Goal: Task Accomplishment & Management: Complete application form

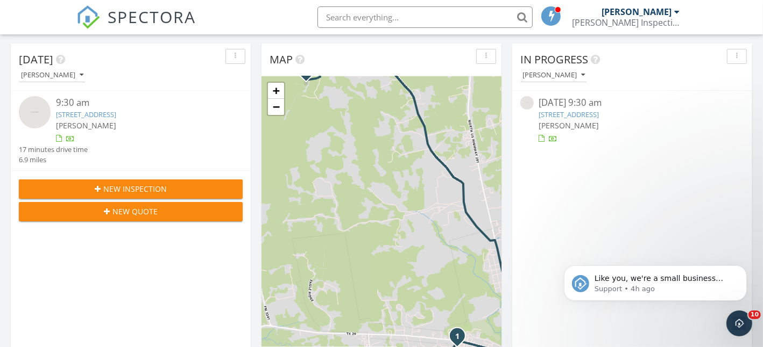
scroll to position [995, 779]
click at [736, 327] on icon "Open Intercom Messenger" at bounding box center [738, 323] width 18 height 18
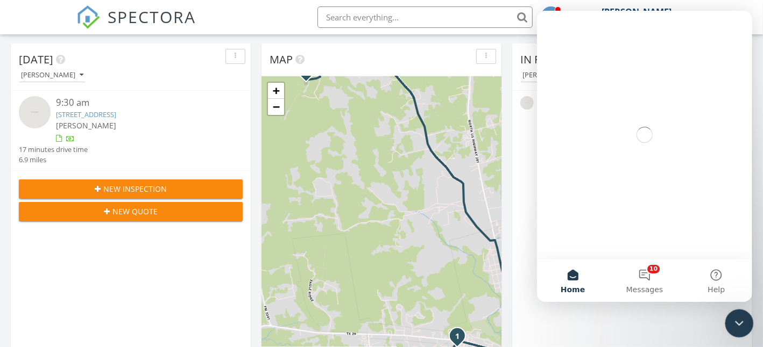
scroll to position [0, 0]
click at [650, 274] on button "10 Messages" at bounding box center [644, 280] width 72 height 43
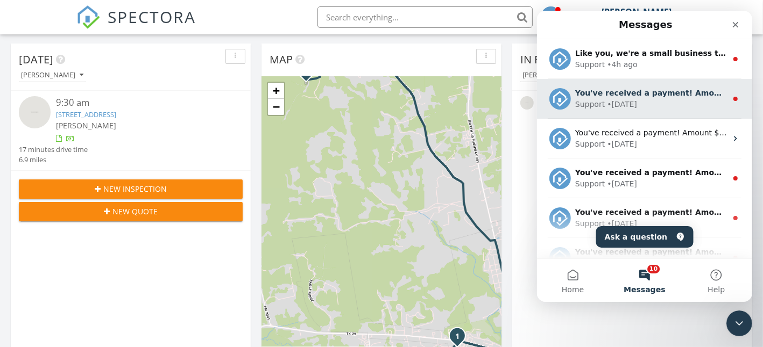
click at [650, 104] on div "Support • 3d ago" at bounding box center [650, 104] width 152 height 11
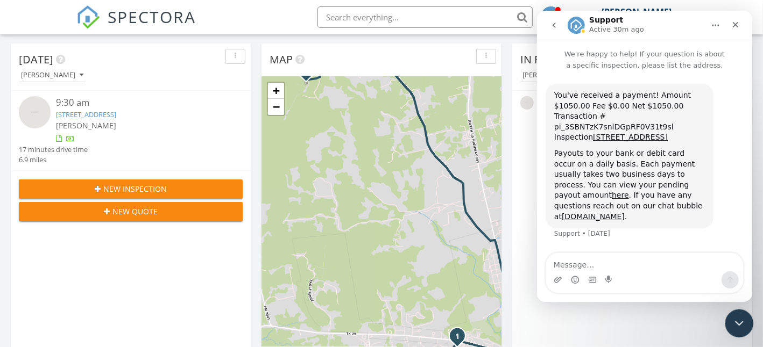
click at [734, 323] on icon "Close Intercom Messenger" at bounding box center [737, 322] width 13 height 13
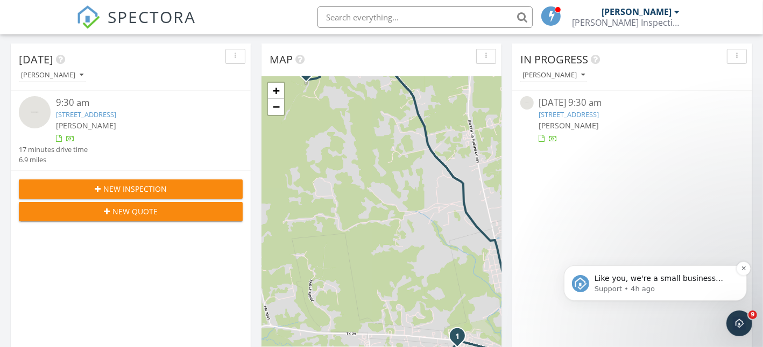
click at [673, 285] on p "Support • 4h ago" at bounding box center [663, 289] width 139 height 10
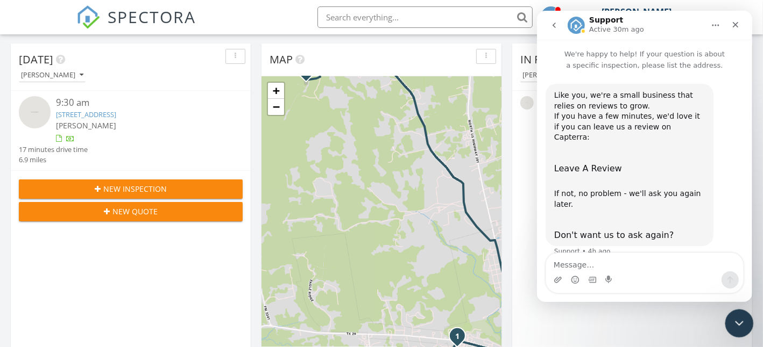
click at [729, 317] on div "Close Intercom Messenger" at bounding box center [737, 322] width 26 height 26
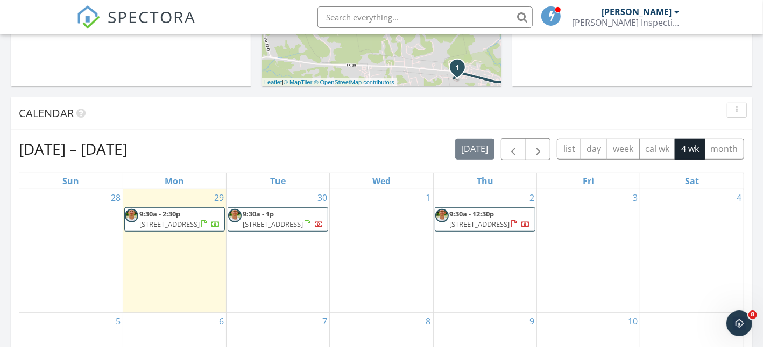
scroll to position [269, 0]
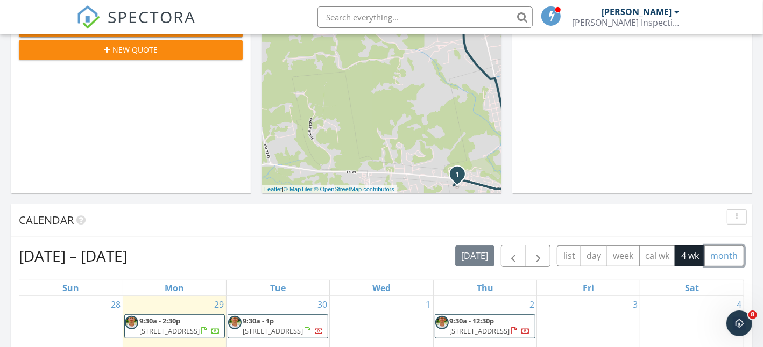
click at [724, 258] on button "month" at bounding box center [724, 256] width 40 height 21
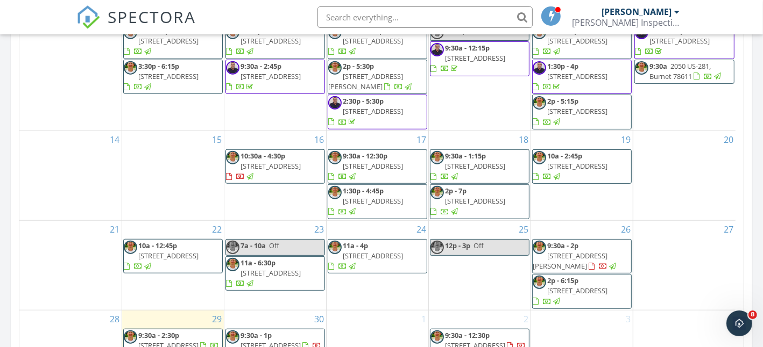
scroll to position [699, 0]
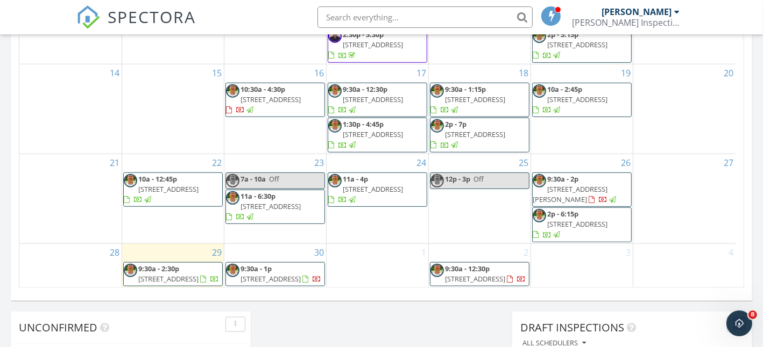
click at [598, 184] on span "106 Deep Woods Dr, Kingsland 78639" at bounding box center [569, 194] width 75 height 20
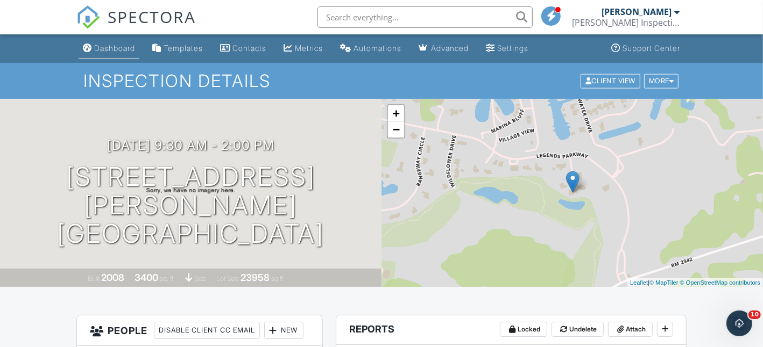
click at [116, 51] on div "Dashboard" at bounding box center [114, 48] width 41 height 9
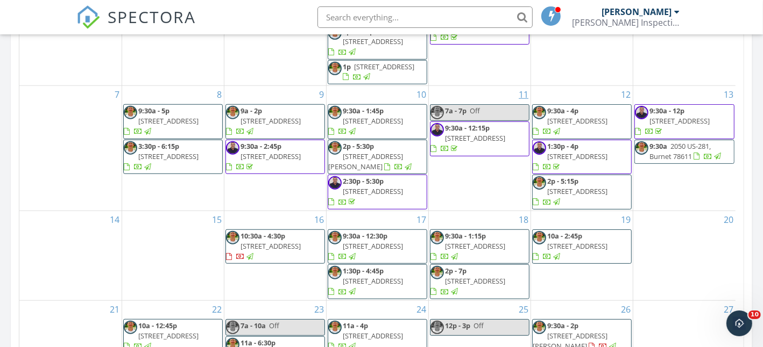
scroll to position [592, 0]
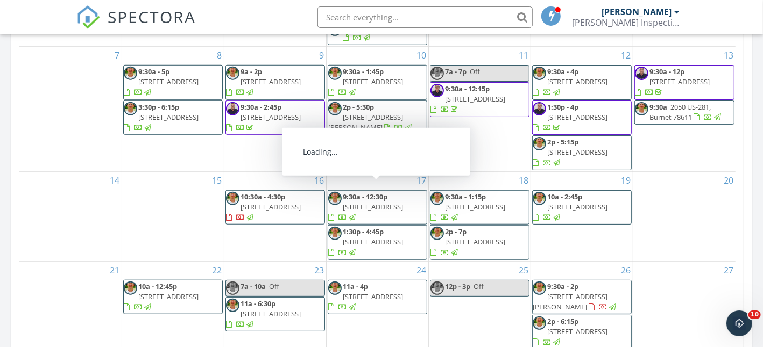
click at [288, 201] on span "10:30a - 4:30p 901 Sunray, Horseshoe Bay 78639" at bounding box center [275, 208] width 98 height 32
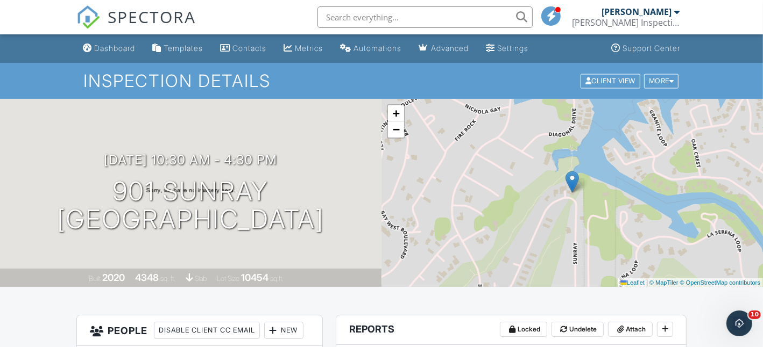
click at [126, 52] on div "Dashboard" at bounding box center [114, 48] width 41 height 9
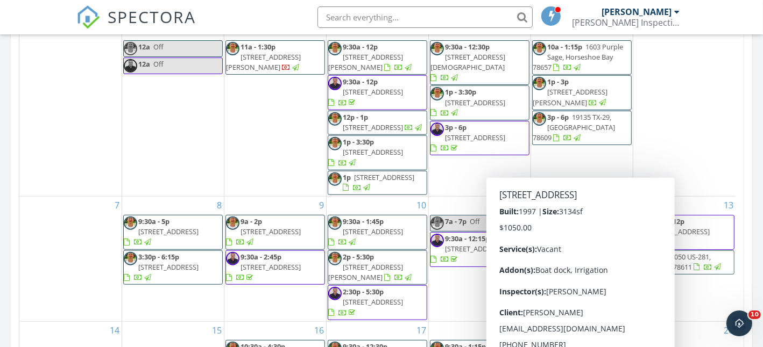
scroll to position [483, 0]
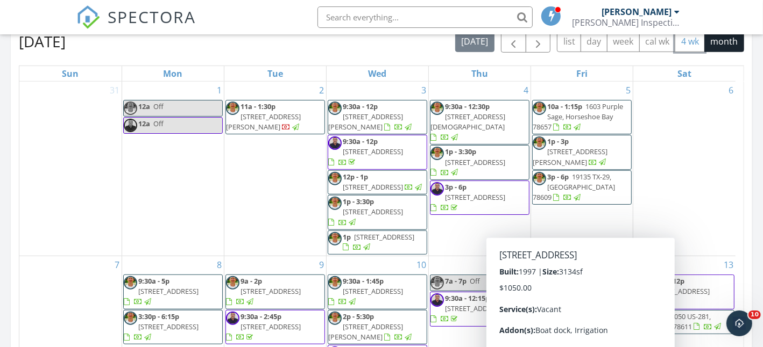
click at [679, 40] on button "4 wk" at bounding box center [689, 41] width 30 height 21
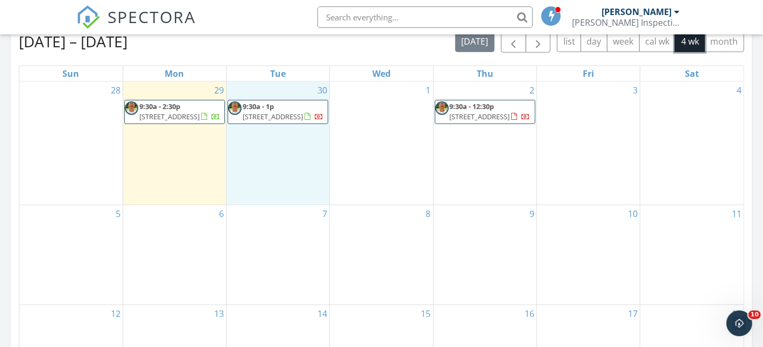
click at [279, 168] on div "30 9:30a - 1p 186 Oak Grove Pkwy, Kingsland 78639" at bounding box center [277, 144] width 103 height 124
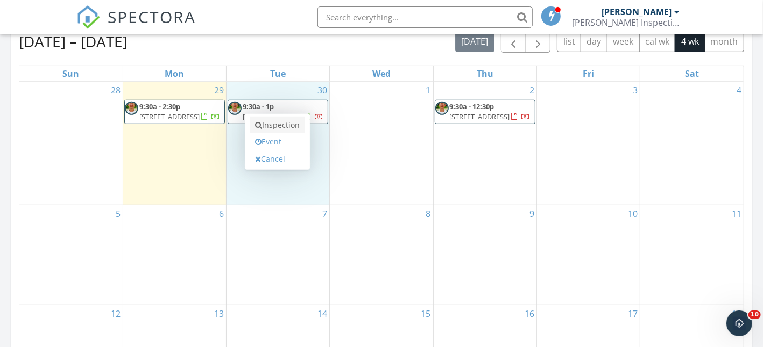
click at [279, 123] on link "Inspection" at bounding box center [277, 125] width 55 height 17
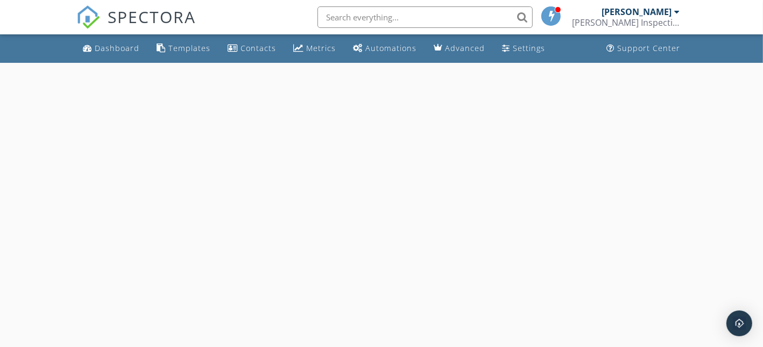
select select "8"
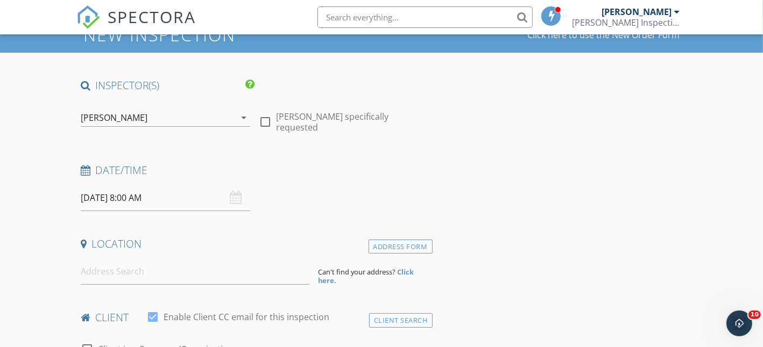
scroll to position [53, 0]
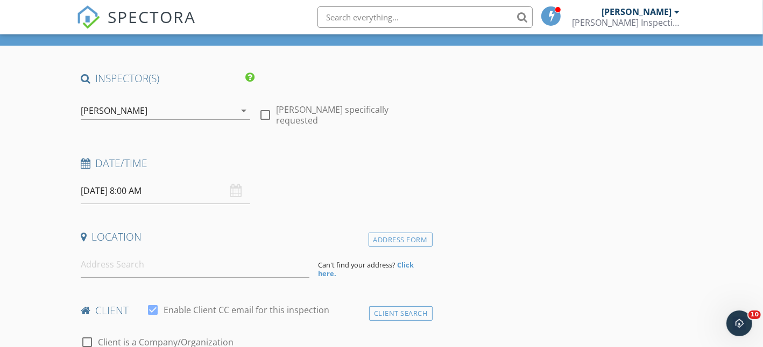
click at [129, 195] on input "[DATE] 8:00 AM" at bounding box center [165, 191] width 169 height 26
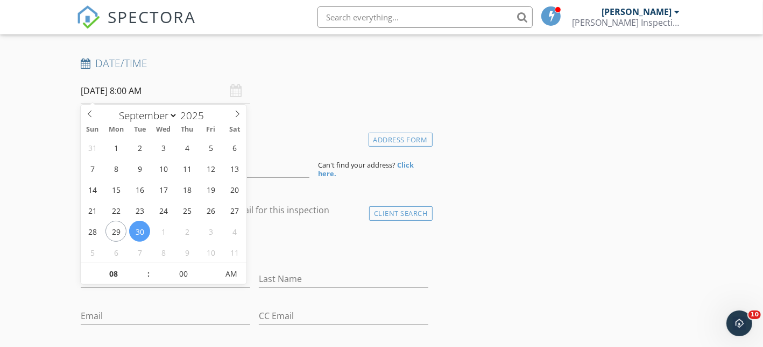
scroll to position [161, 0]
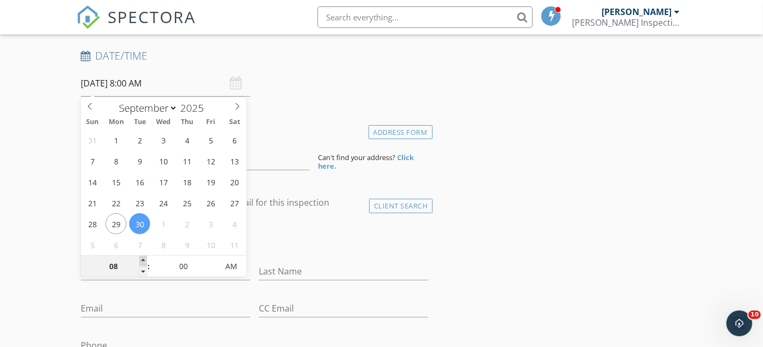
type input "09"
type input "[DATE] 9:00 AM"
click at [143, 261] on span at bounding box center [143, 261] width 8 height 11
type input "10"
type input "[DATE] 10:00 AM"
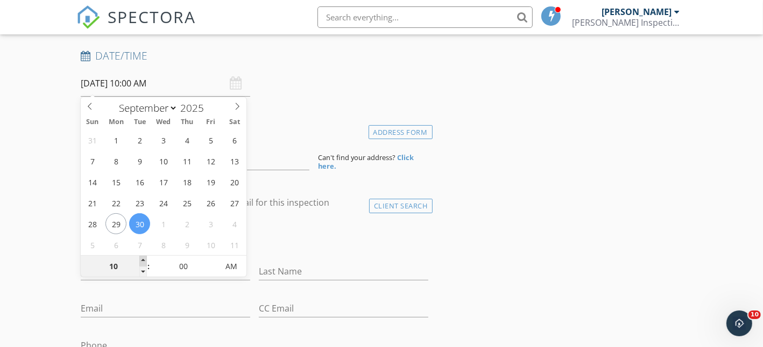
click at [143, 261] on span at bounding box center [143, 261] width 8 height 11
type input "11"
type input "[DATE] 11:00 AM"
click at [143, 261] on span at bounding box center [143, 261] width 8 height 11
type input "12"
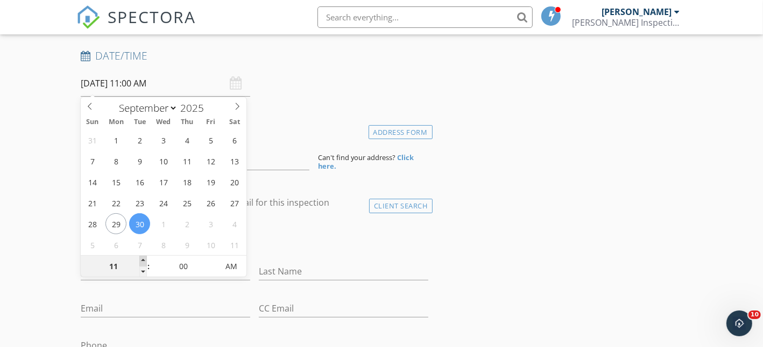
type input "[DATE] 12:00 PM"
click at [143, 261] on span at bounding box center [143, 261] width 8 height 11
type input "01"
type input "[DATE] 1:00 PM"
click at [143, 261] on span at bounding box center [143, 261] width 8 height 11
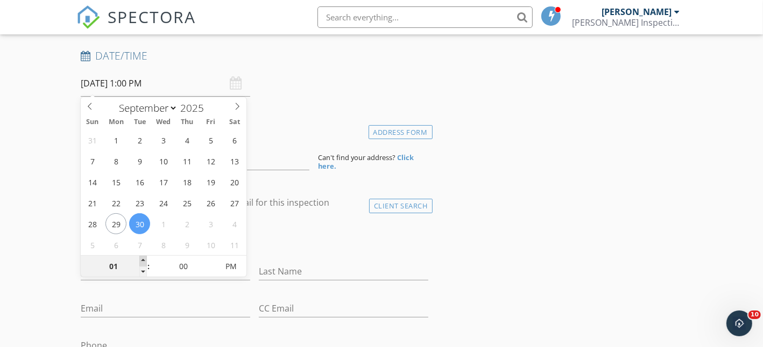
type input "02"
type input "[DATE] 2:00 PM"
click at [143, 261] on span at bounding box center [143, 261] width 8 height 11
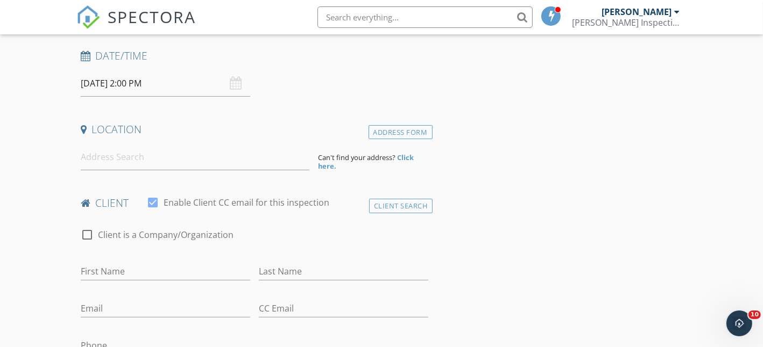
click at [116, 160] on input at bounding box center [195, 157] width 229 height 26
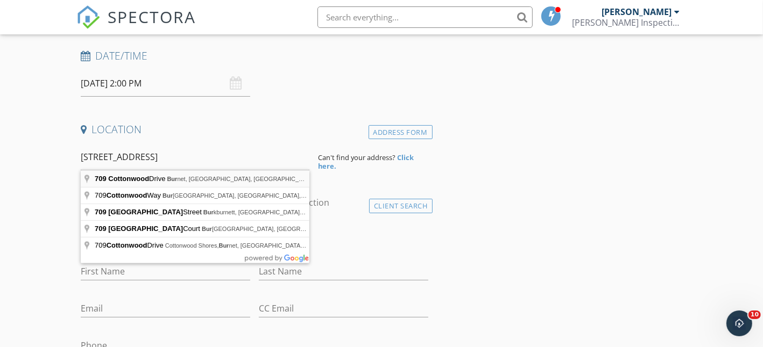
type input "[STREET_ADDRESS]"
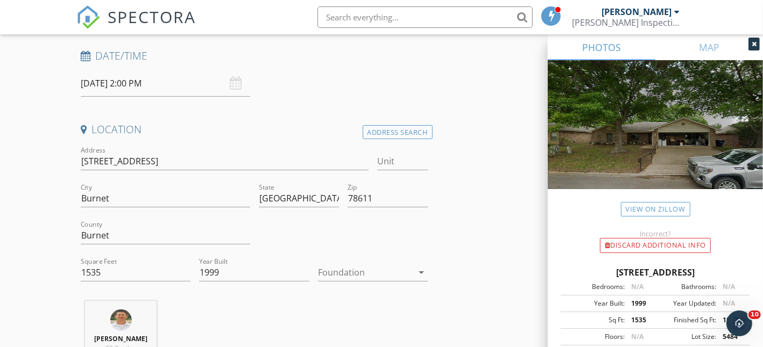
click at [360, 269] on div at bounding box center [365, 272] width 95 height 17
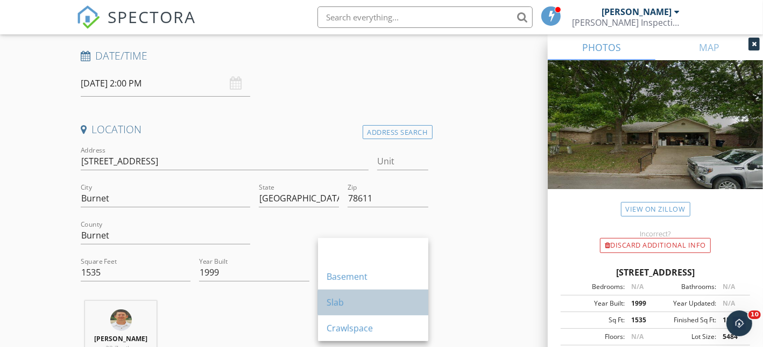
click at [351, 302] on div "Slab" at bounding box center [372, 302] width 93 height 13
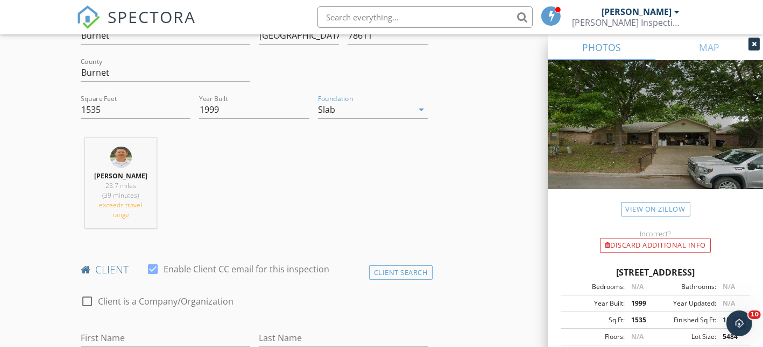
scroll to position [430, 0]
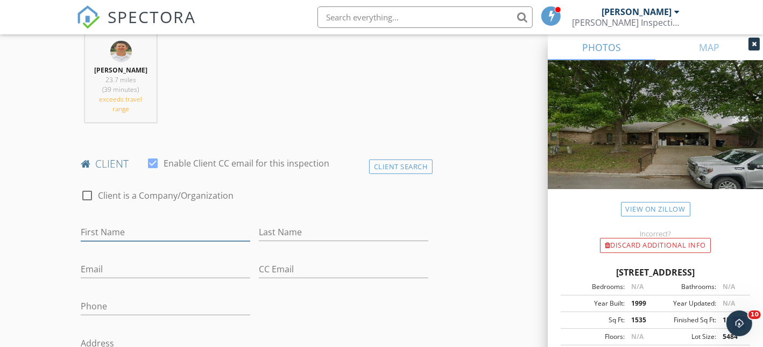
click at [127, 227] on input "First Name" at bounding box center [165, 233] width 169 height 18
click at [136, 231] on input "[PERSON_NAME] & [PERSON_NAME]" at bounding box center [165, 233] width 169 height 18
type input "[PERSON_NAME] & [PERSON_NAME]"
click at [276, 232] on input "Last Name" at bounding box center [343, 233] width 169 height 18
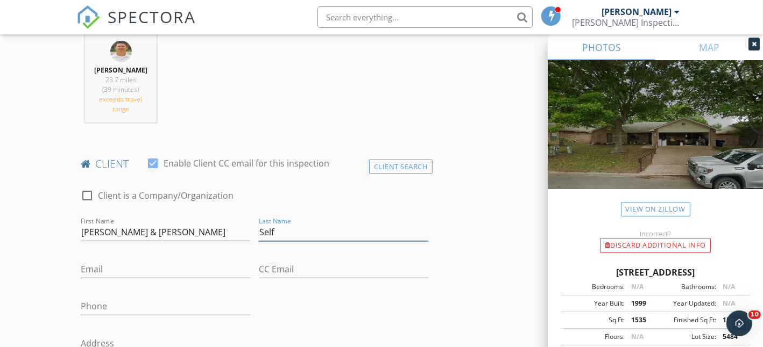
type input "Self"
click at [158, 273] on input "Email" at bounding box center [165, 270] width 169 height 18
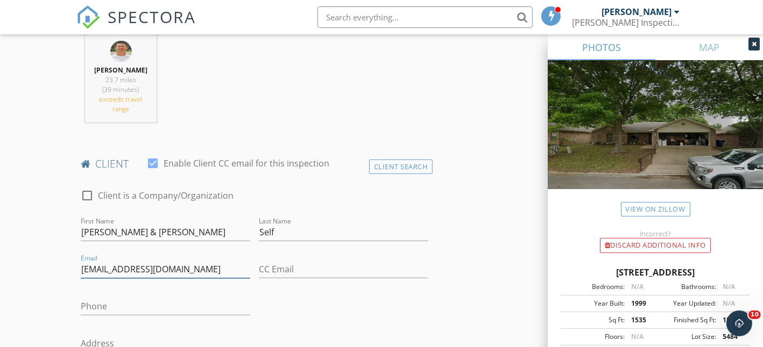
type input "[EMAIL_ADDRESS][DOMAIN_NAME]"
click at [112, 300] on input "Phone" at bounding box center [165, 307] width 169 height 18
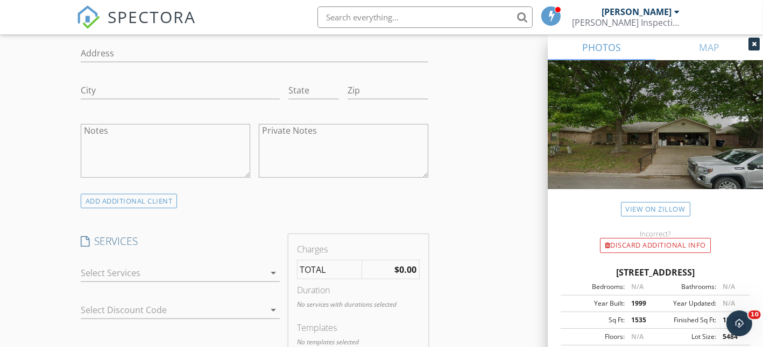
scroll to position [752, 0]
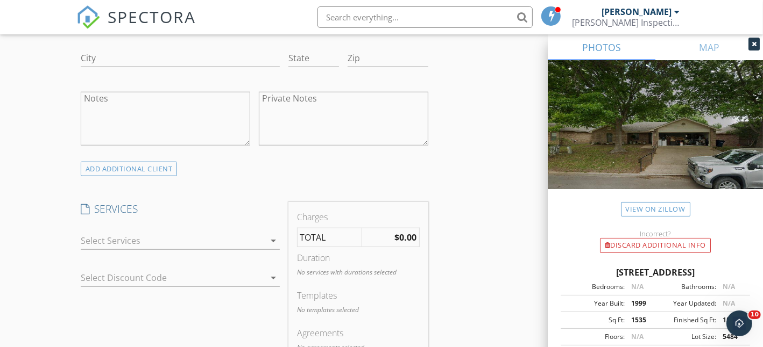
type input "[PHONE_NUMBER]"
click at [667, 200] on div "View on Zillow" at bounding box center [654, 202] width 215 height 27
click at [665, 209] on link "View on Zillow" at bounding box center [655, 209] width 69 height 15
click at [175, 232] on div at bounding box center [173, 240] width 184 height 17
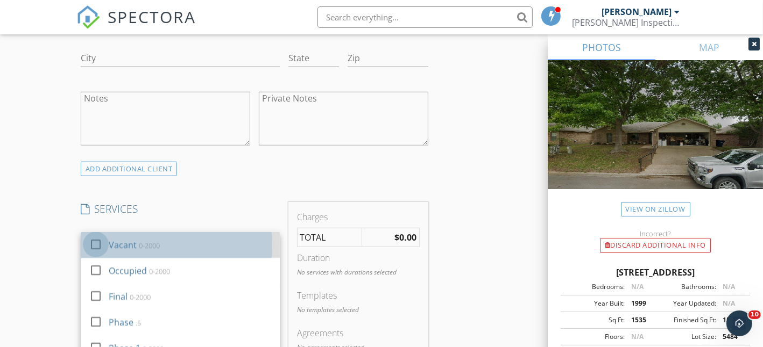
click at [94, 241] on div at bounding box center [96, 245] width 18 height 18
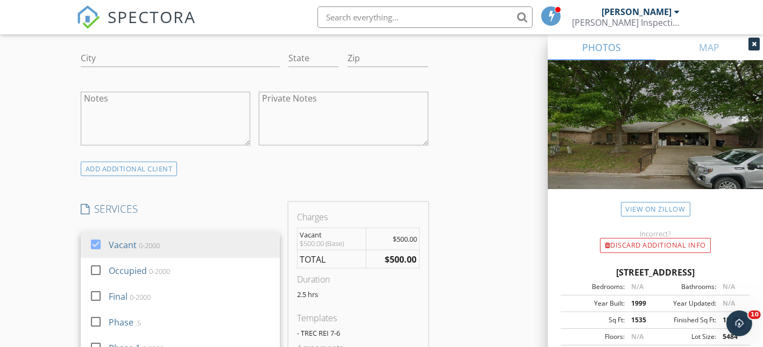
click at [479, 218] on div "INSPECTOR(S) check_box Brandon Smith PRIMARY check_box_outline_blank Dino Maisa…" at bounding box center [381, 276] width 610 height 1808
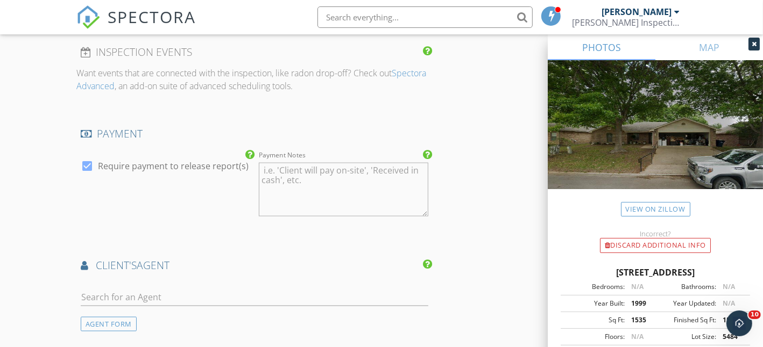
scroll to position [1183, 0]
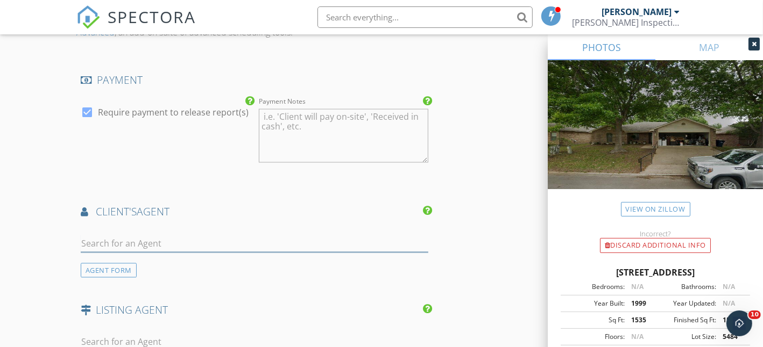
click at [118, 235] on input "text" at bounding box center [254, 244] width 347 height 18
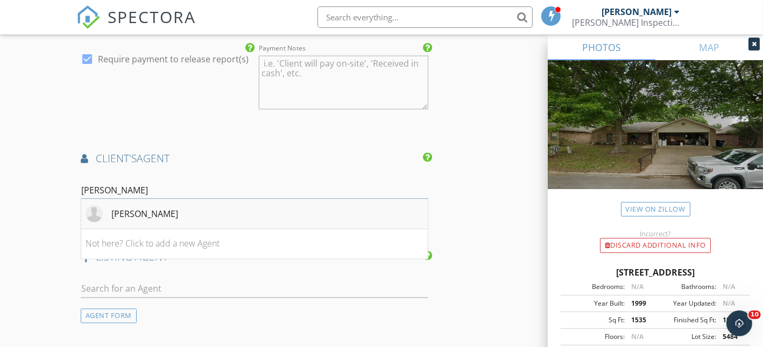
scroll to position [1236, 0]
type input "jill"
click at [127, 215] on div "[PERSON_NAME]" at bounding box center [144, 213] width 67 height 13
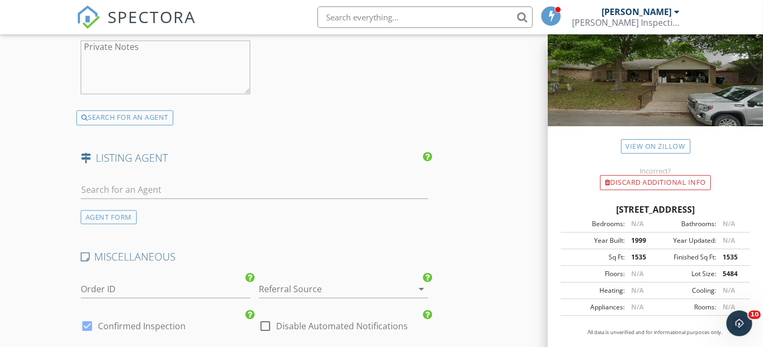
scroll to position [1667, 0]
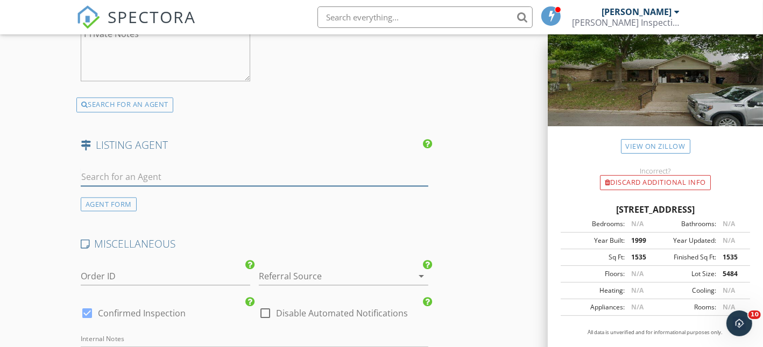
click at [145, 172] on input "text" at bounding box center [254, 177] width 347 height 18
type input "s"
click at [108, 202] on div "AGENT FORM" at bounding box center [109, 204] width 56 height 15
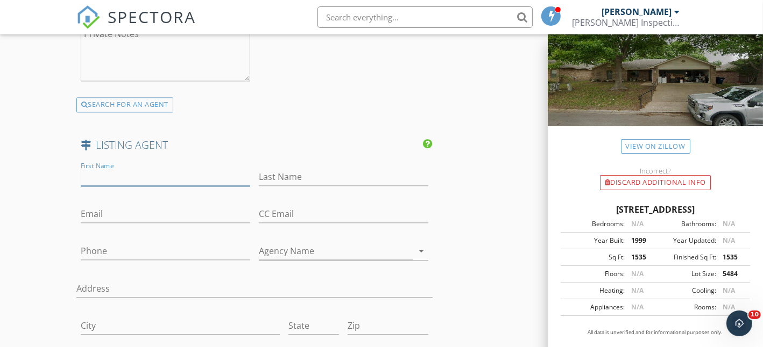
click at [98, 173] on input "First Name" at bounding box center [165, 177] width 169 height 18
paste input "Spencer Cooper (254)238-7021"
drag, startPoint x: 147, startPoint y: 173, endPoint x: 206, endPoint y: 174, distance: 59.2
click at [206, 174] on input "Spencer Cooper (254)238-7021" at bounding box center [165, 177] width 169 height 18
type input "[PERSON_NAME]"
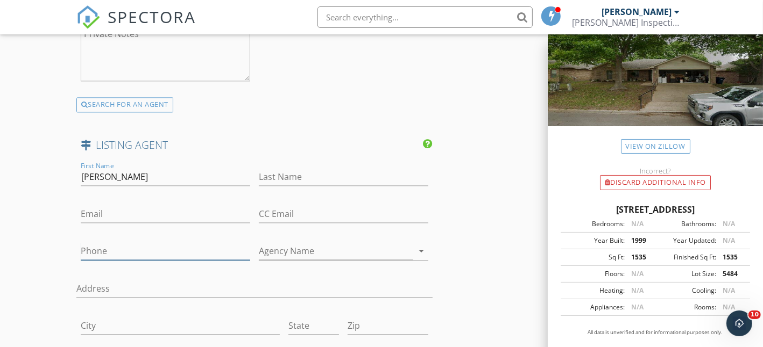
click at [138, 250] on input "Phone" at bounding box center [165, 252] width 169 height 18
paste input "[PHONE_NUMBER]"
type input "[PHONE_NUMBER]"
drag, startPoint x: 116, startPoint y: 172, endPoint x: 144, endPoint y: 173, distance: 28.5
click at [144, 173] on input "[PERSON_NAME]" at bounding box center [165, 177] width 169 height 18
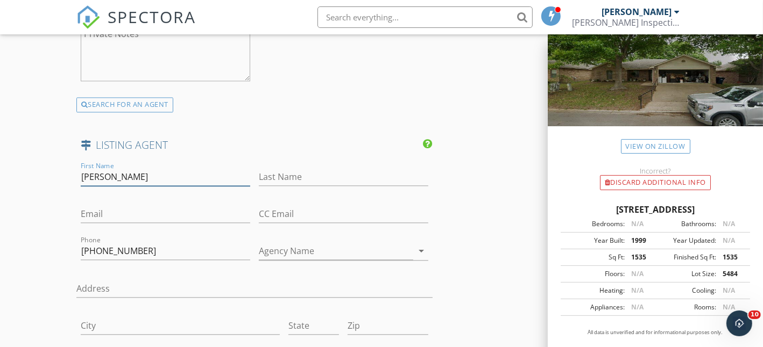
type input "Spencer"
click at [284, 176] on input "Last Name" at bounding box center [343, 177] width 169 height 18
paste input "Cooper"
type input "Cooper"
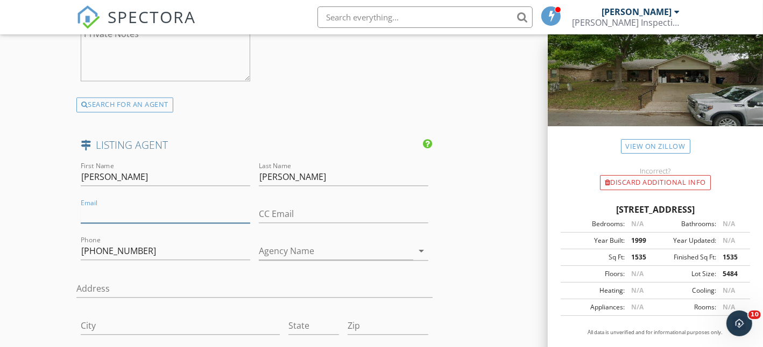
click at [99, 213] on input "Email" at bounding box center [165, 214] width 169 height 18
paste input "Spencer@ottgrouprealty.com"
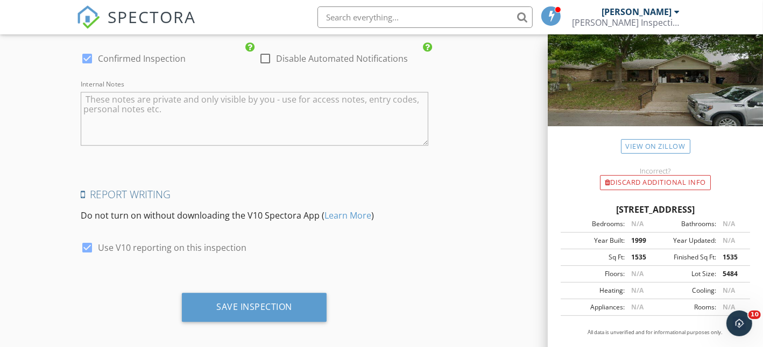
scroll to position [2241, 0]
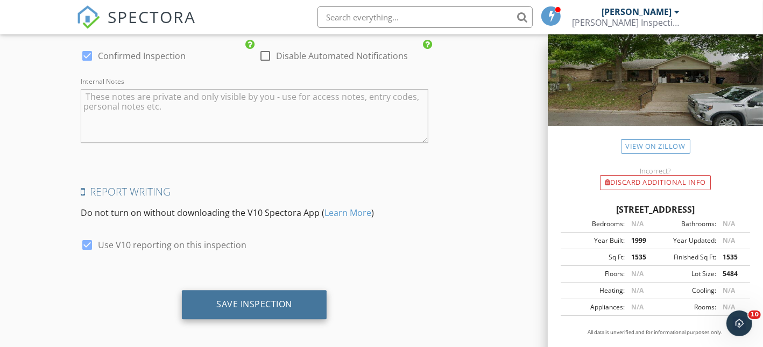
type input "Spencer@ottgrouprealty.com"
click at [261, 301] on div "Save Inspection" at bounding box center [254, 304] width 76 height 11
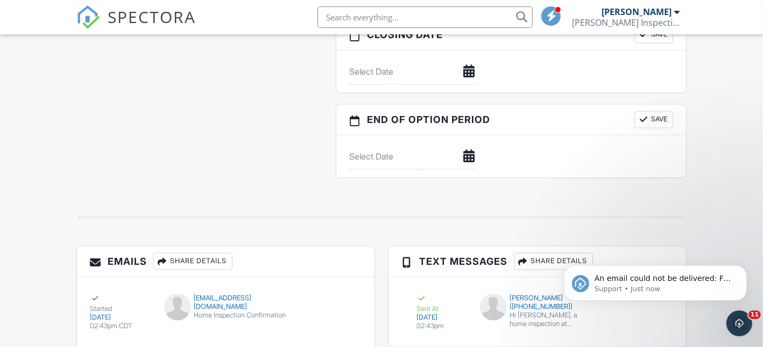
scroll to position [1183, 0]
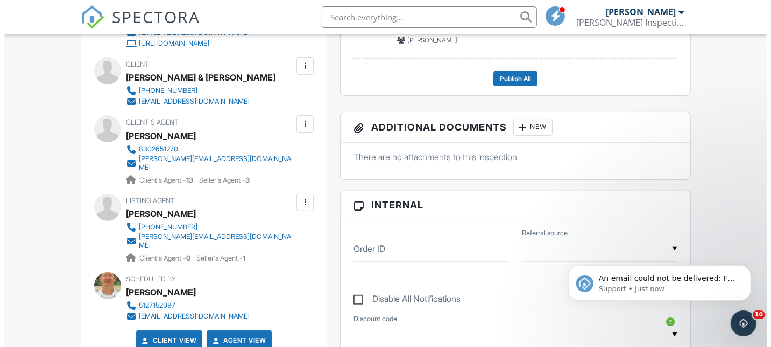
scroll to position [365, 0]
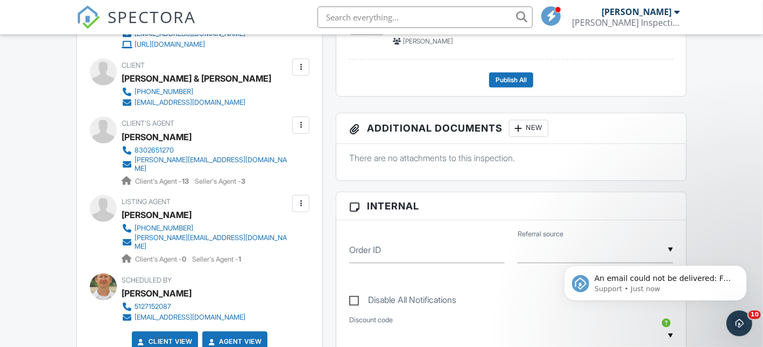
click at [304, 199] on div at bounding box center [300, 203] width 11 height 11
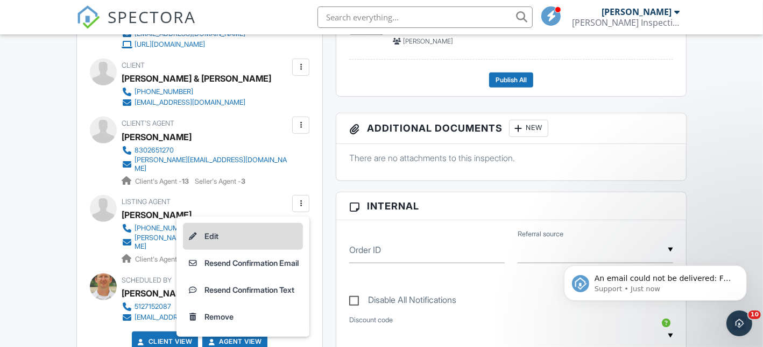
click at [239, 236] on li "Edit" at bounding box center [243, 236] width 120 height 27
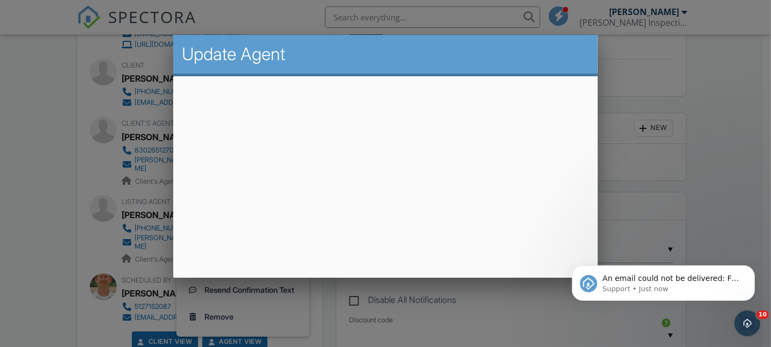
scroll to position [41, 0]
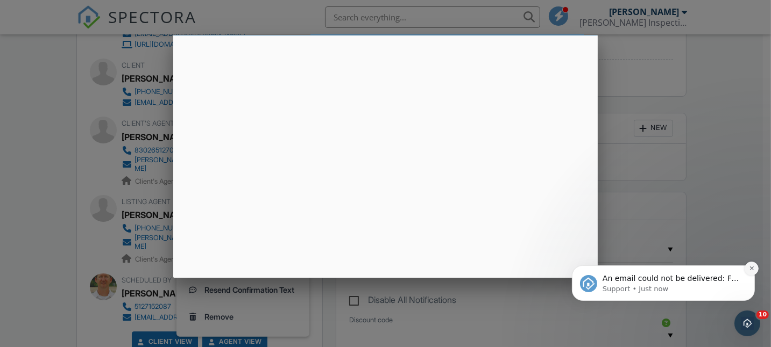
click at [753, 269] on icon "Dismiss notification" at bounding box center [751, 268] width 6 height 6
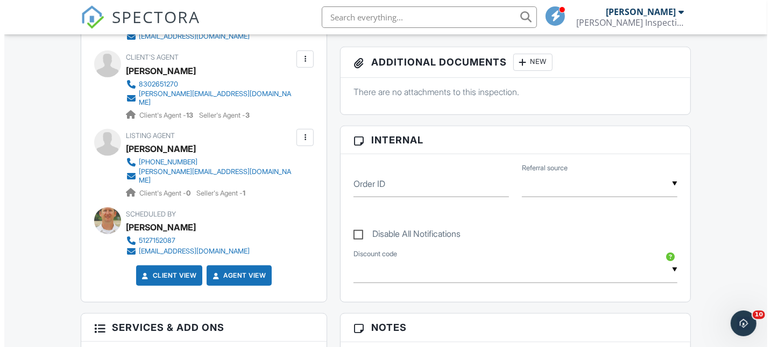
scroll to position [419, 0]
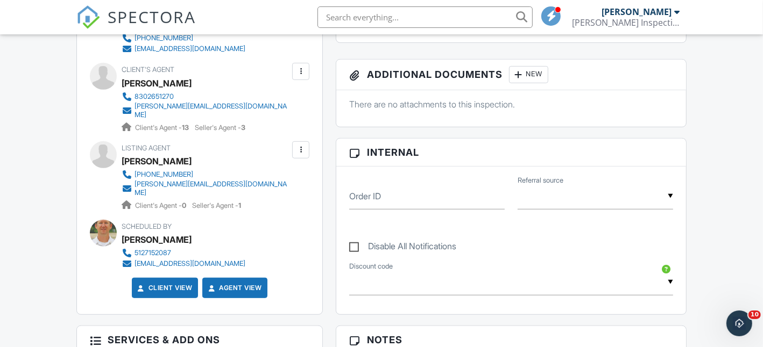
click at [298, 146] on div at bounding box center [300, 150] width 11 height 11
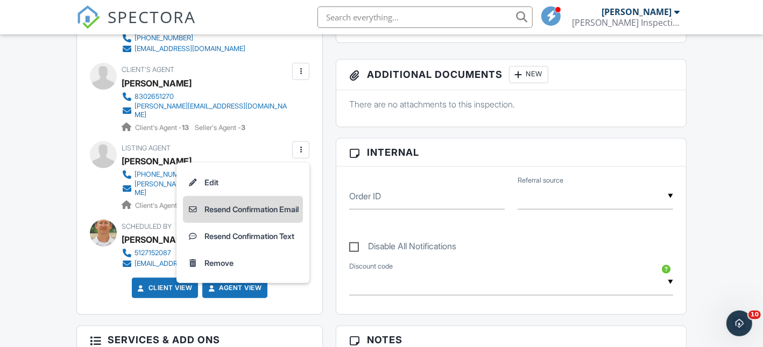
click at [271, 202] on li "Resend Confirmation Email" at bounding box center [243, 209] width 120 height 27
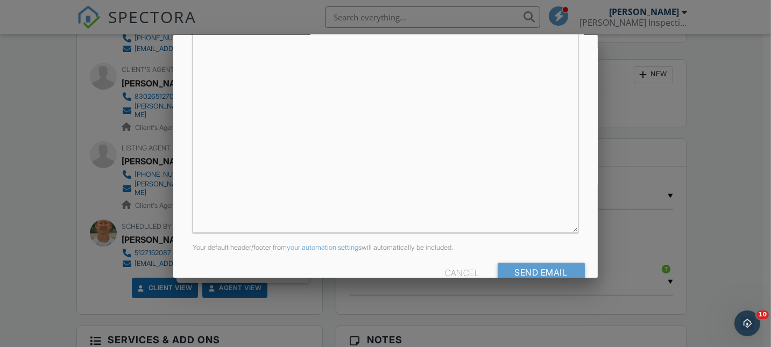
scroll to position [269, 0]
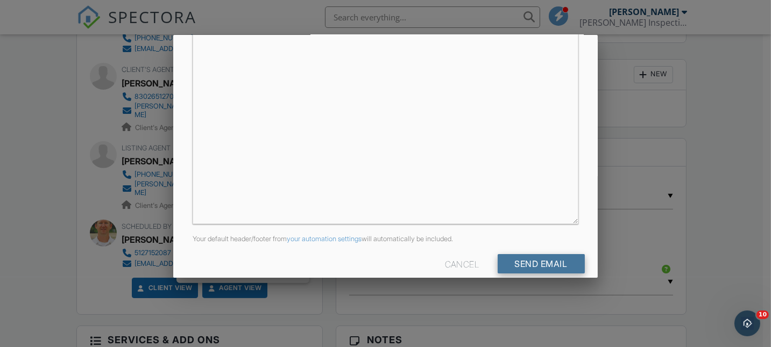
click at [533, 266] on input "Send Email" at bounding box center [540, 263] width 87 height 19
